Goal: Transaction & Acquisition: Purchase product/service

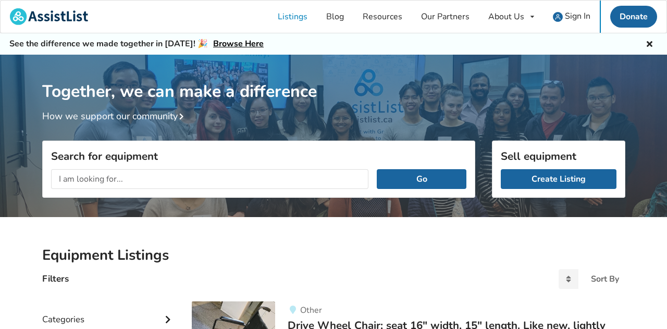
type input ","
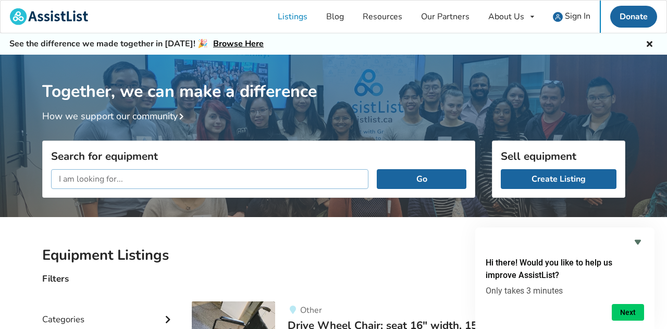
click at [90, 181] on input "text" at bounding box center [210, 179] width 318 height 20
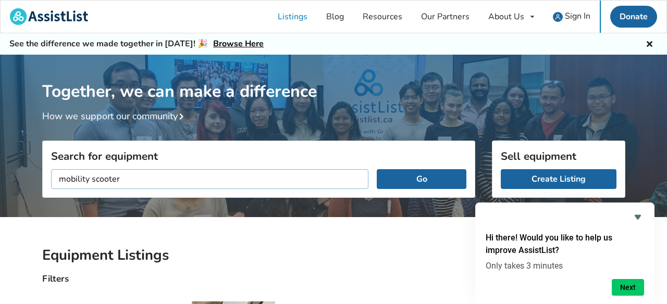
type input "mobility scooter"
click at [377, 169] on button "Go" at bounding box center [421, 179] width 89 height 20
click at [28, 189] on div "Together, we can make a difference How we support our community" at bounding box center [333, 139] width 667 height 169
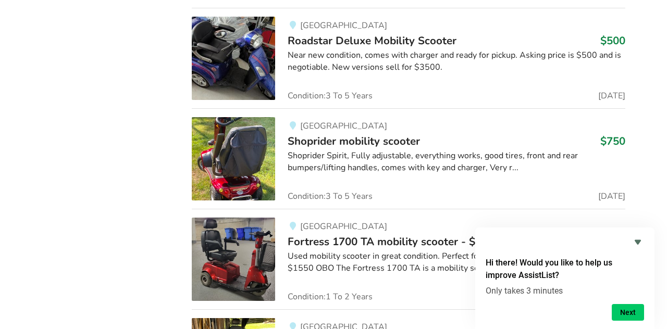
scroll to position [1400, 0]
click at [411, 48] on span "Roadstar Deluxe Mobility Scooter" at bounding box center [372, 41] width 169 height 15
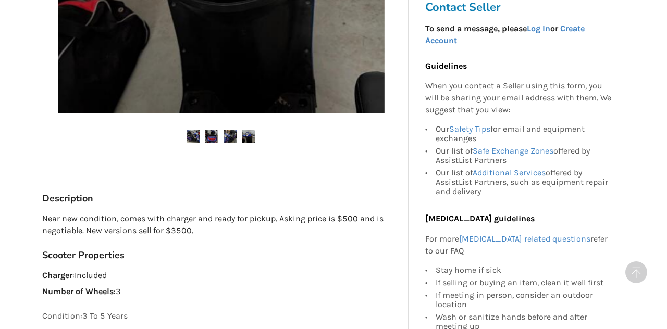
scroll to position [500, 0]
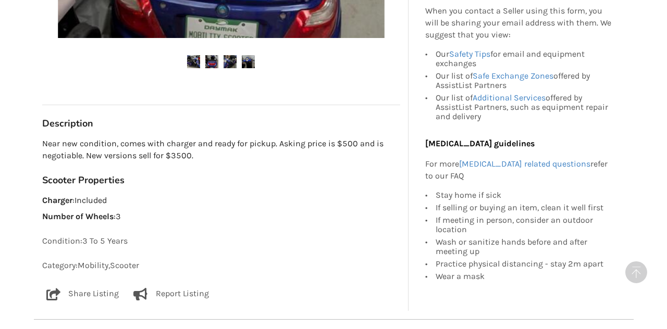
click at [194, 57] on img at bounding box center [193, 61] width 13 height 13
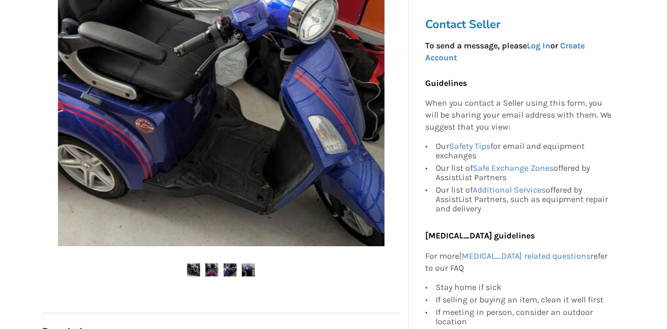
scroll to position [334, 0]
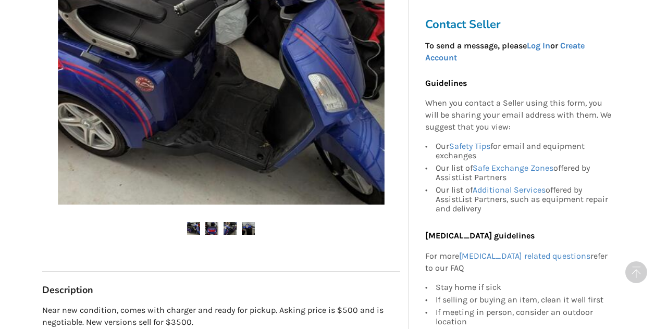
click at [210, 224] on img at bounding box center [211, 228] width 13 height 13
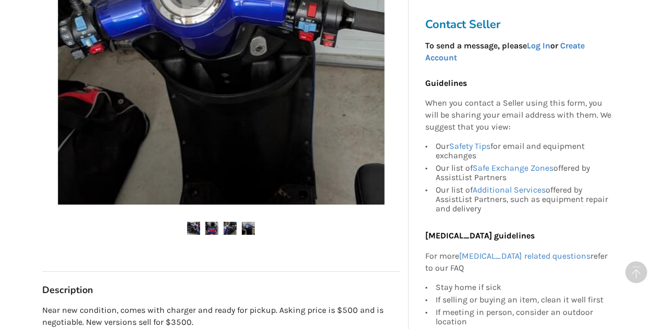
click at [235, 226] on img at bounding box center [230, 228] width 13 height 13
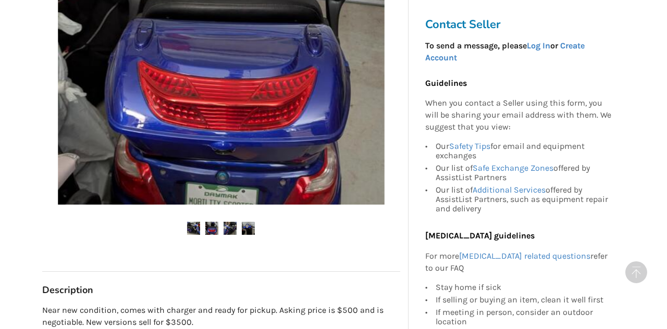
click at [245, 227] on img at bounding box center [248, 228] width 13 height 13
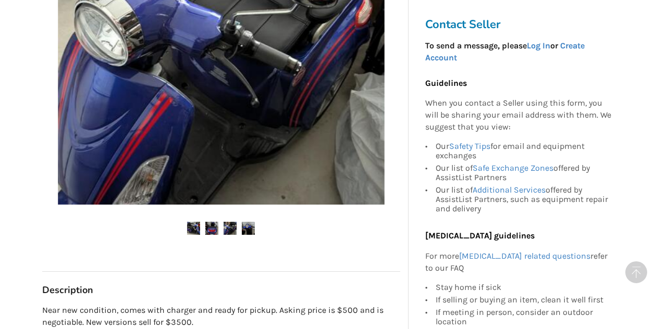
click at [209, 224] on img at bounding box center [211, 228] width 13 height 13
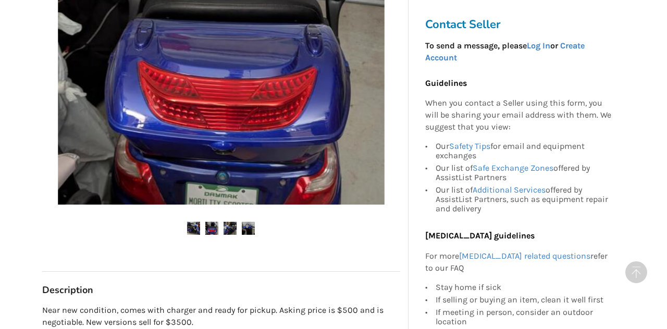
click at [229, 231] on img at bounding box center [230, 228] width 13 height 13
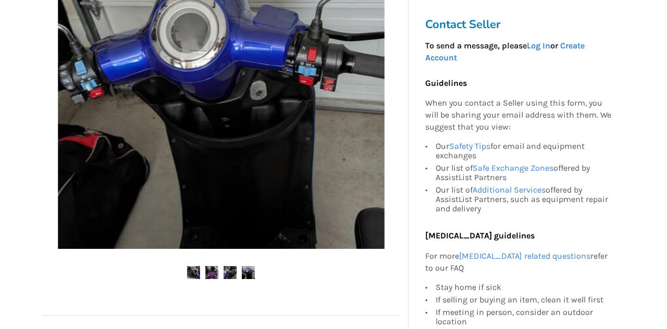
scroll to position [292, 0]
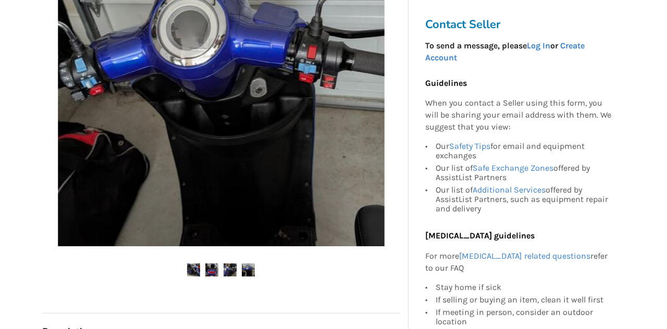
click at [209, 269] on img at bounding box center [211, 270] width 13 height 13
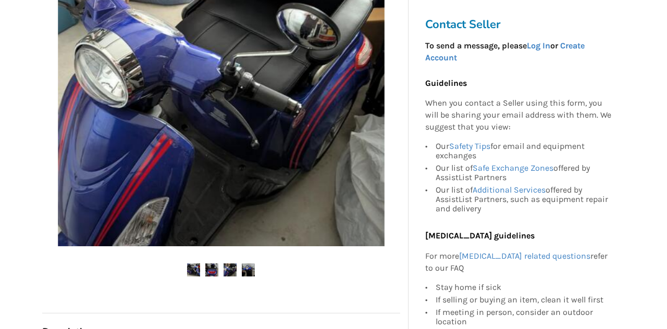
click at [205, 189] on img at bounding box center [221, 83] width 327 height 327
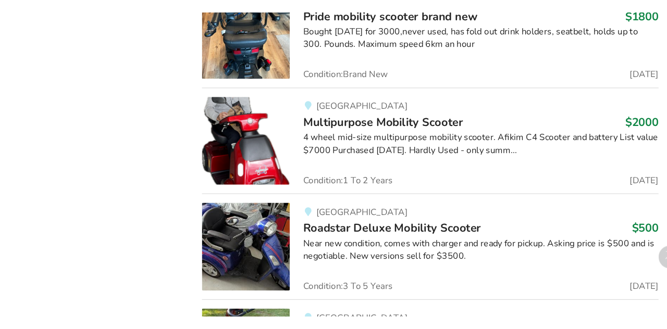
scroll to position [1207, 0]
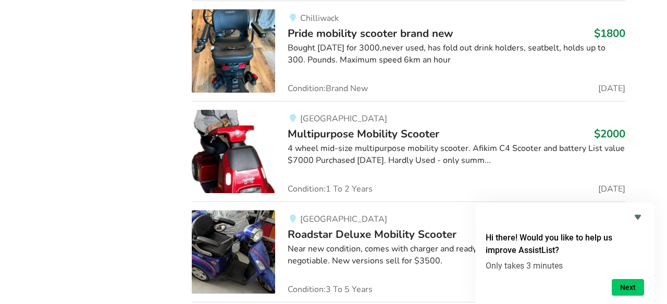
click at [131, 221] on div "1 Filters Selected "mobility scooter" Categories Bathroom Safety Bedroom Equipm…" at bounding box center [109, 161] width 150 height 2148
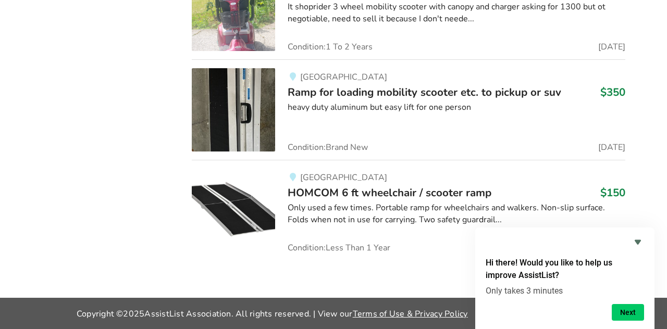
scroll to position [7693, 0]
